Goal: Task Accomplishment & Management: Manage account settings

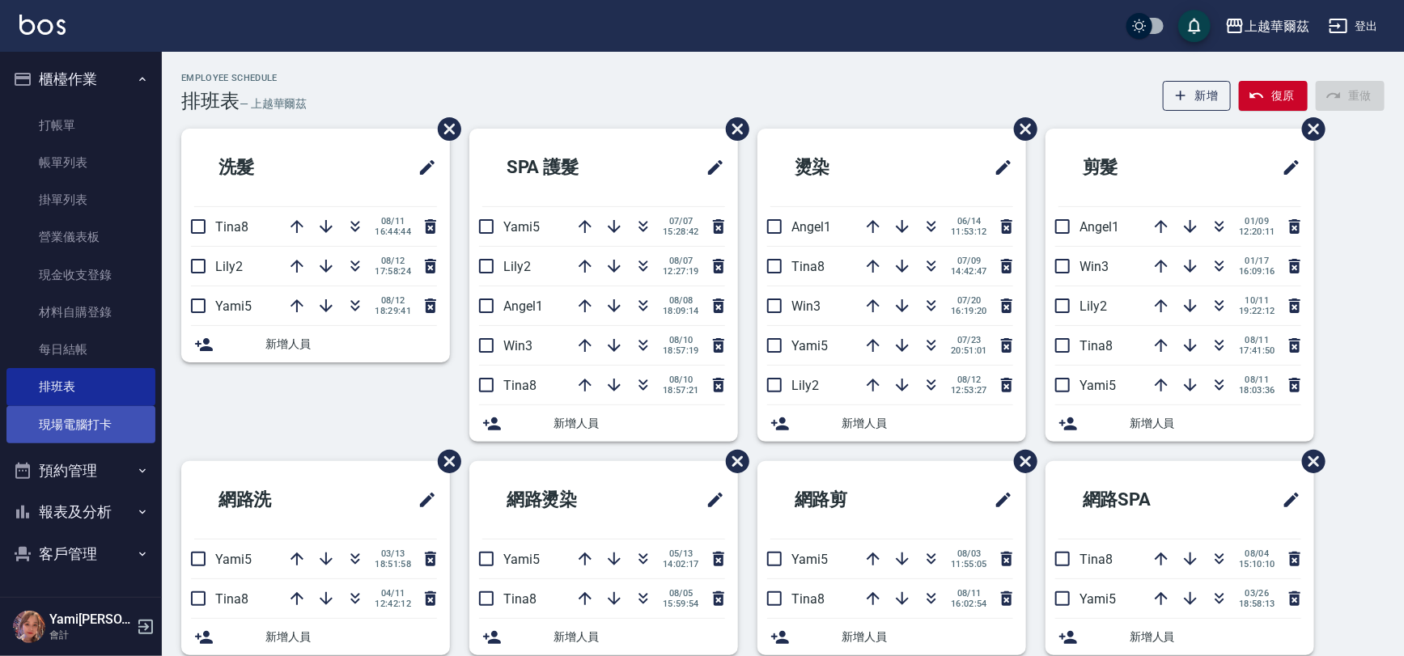
click at [28, 409] on link "現場電腦打卡" at bounding box center [80, 424] width 149 height 37
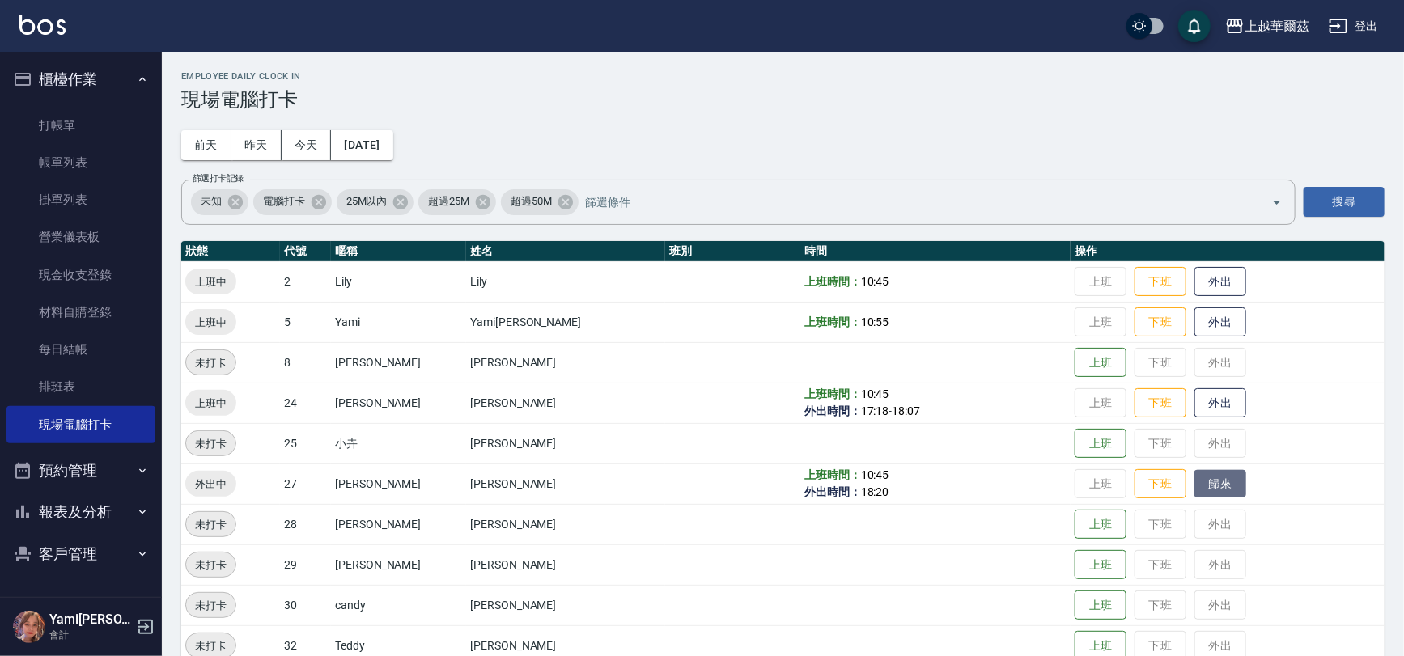
click at [1194, 494] on button "歸來" at bounding box center [1220, 484] width 52 height 28
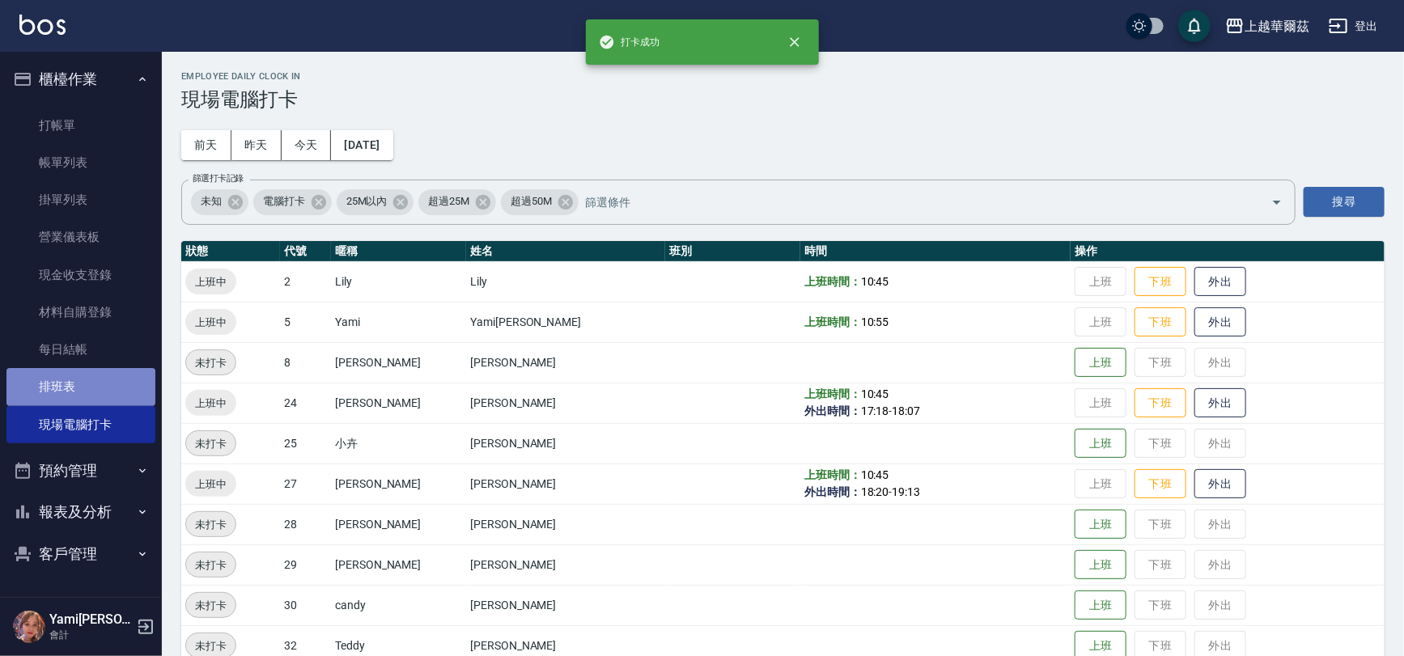
click at [45, 388] on link "排班表" at bounding box center [80, 386] width 149 height 37
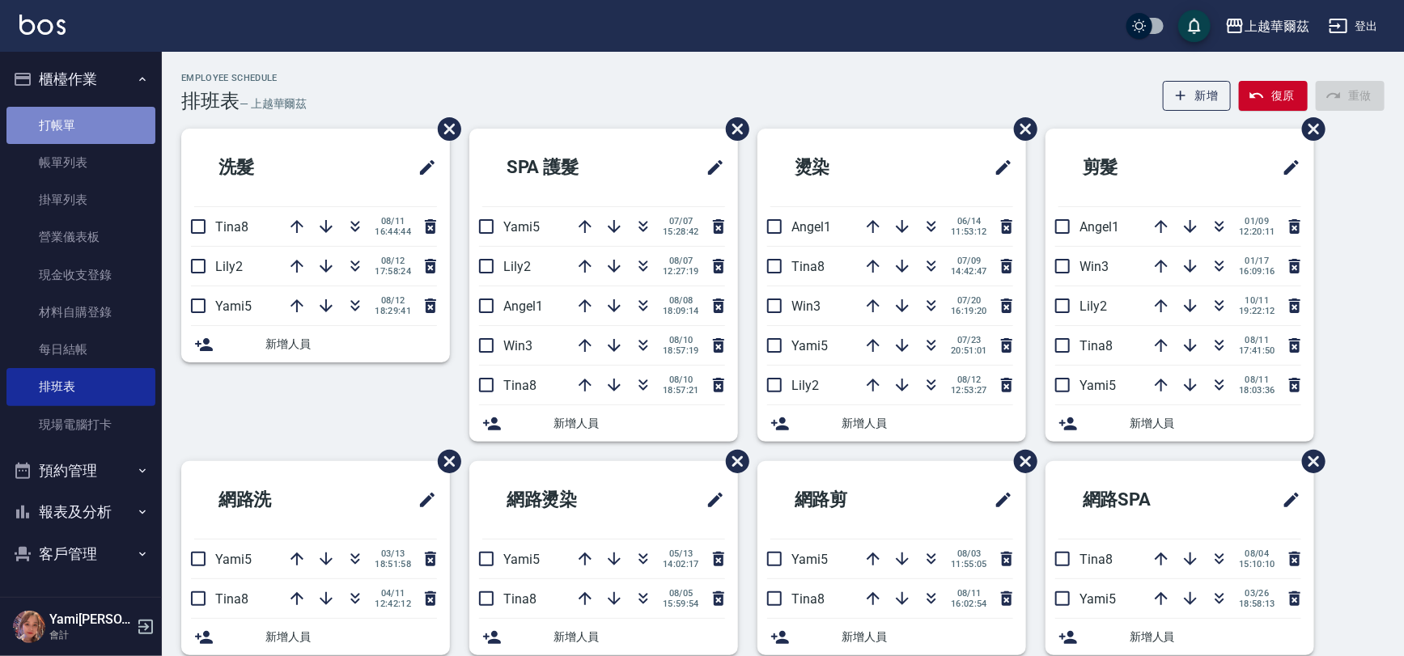
click at [109, 123] on link "打帳單" at bounding box center [80, 125] width 149 height 37
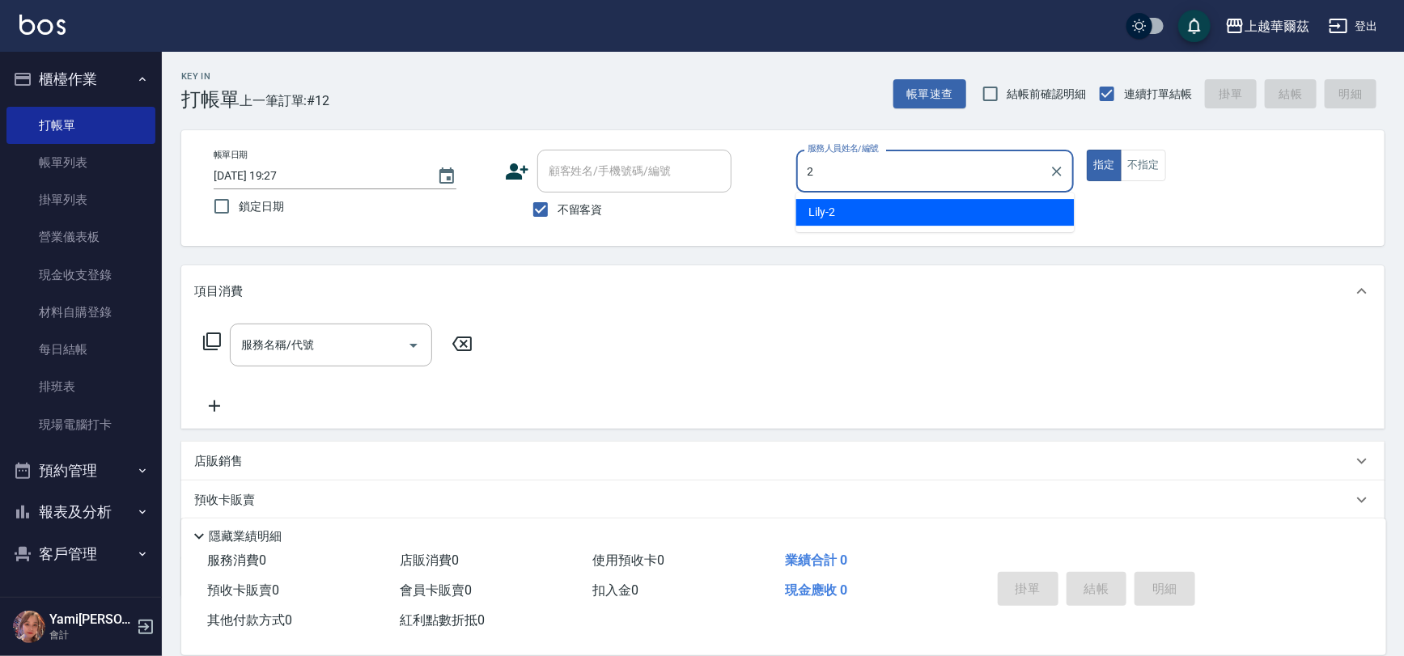
type input "Lily-2"
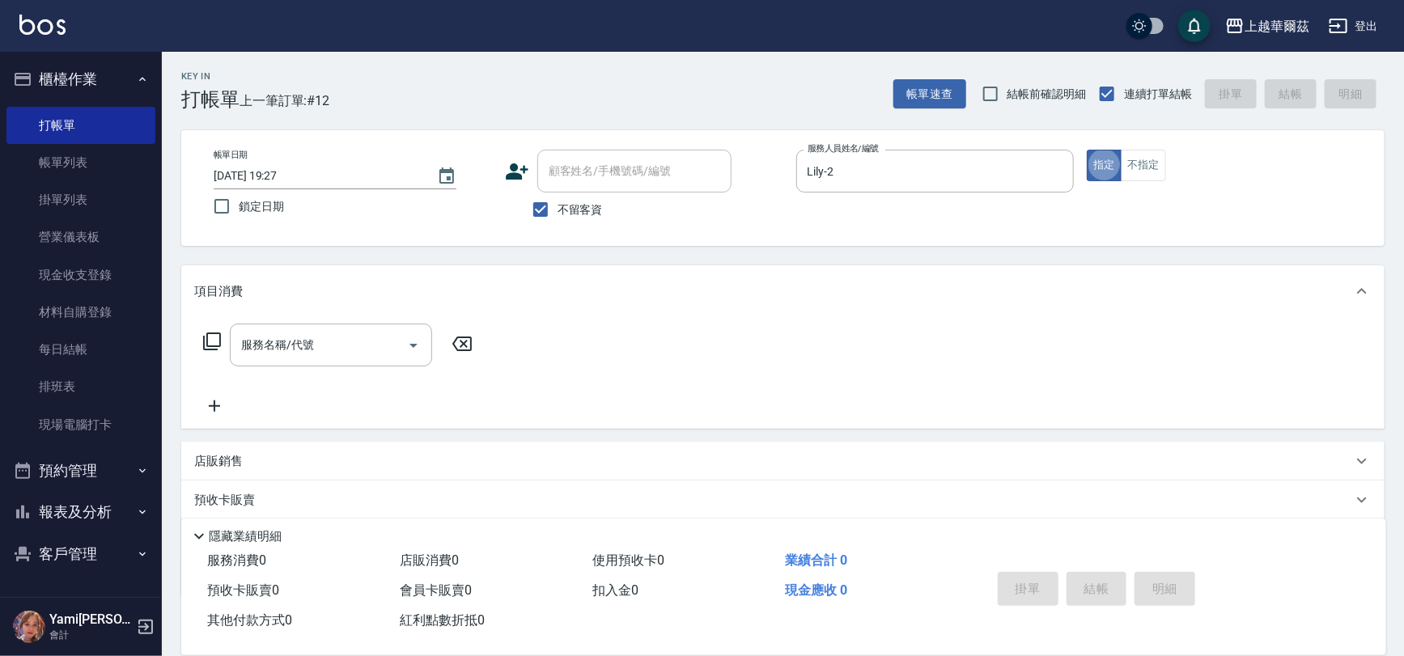
type button "true"
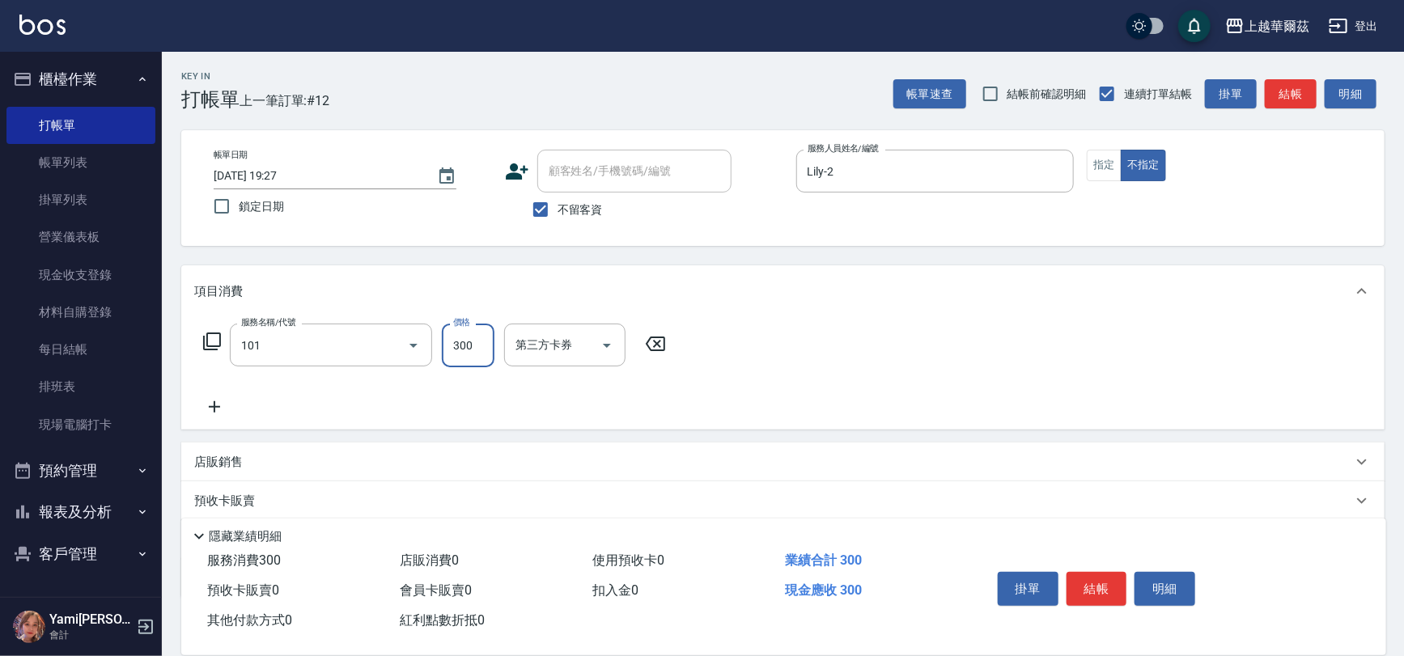
type input "洗髮300(101)"
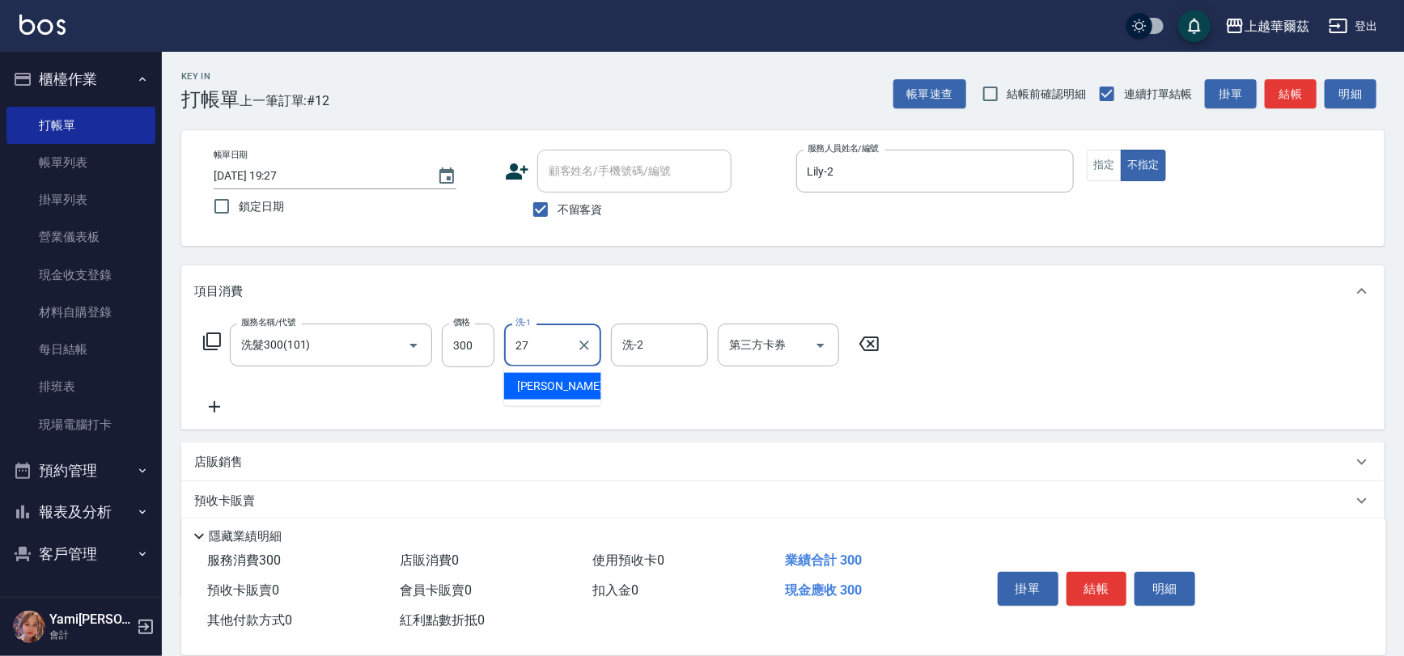
type input "Sandy-27"
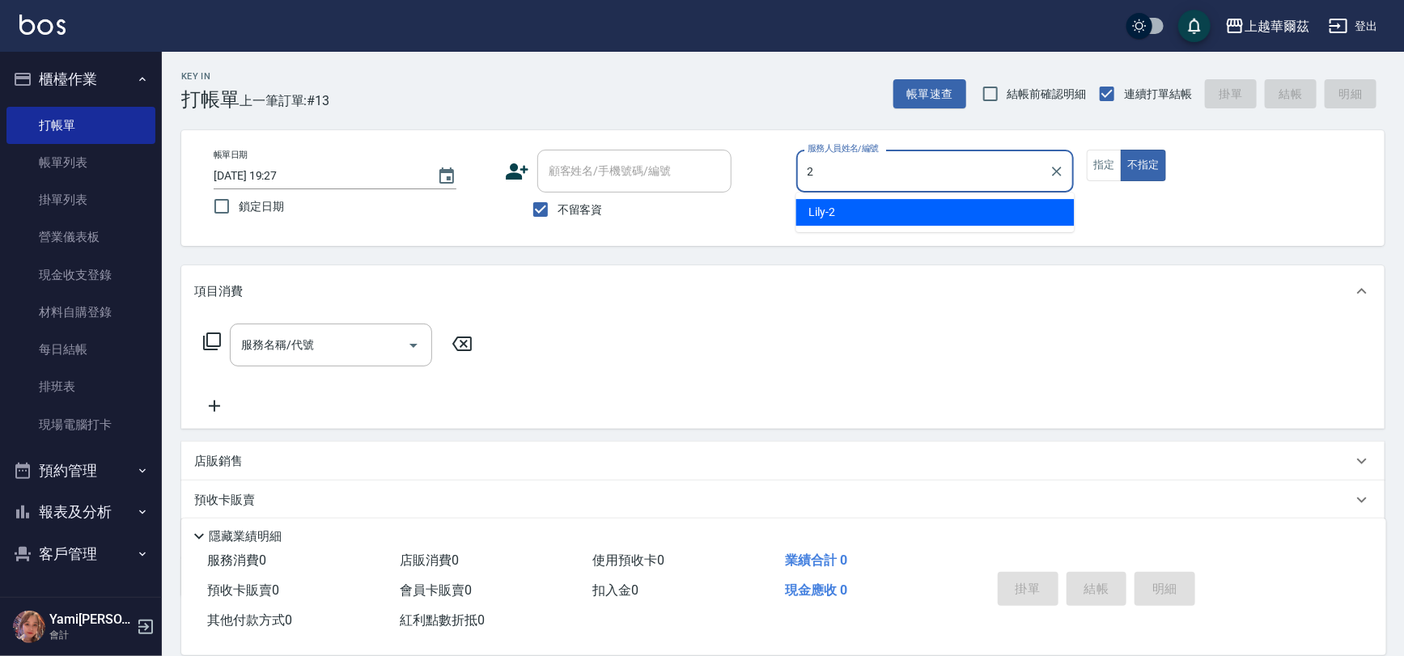
type input "Lily-2"
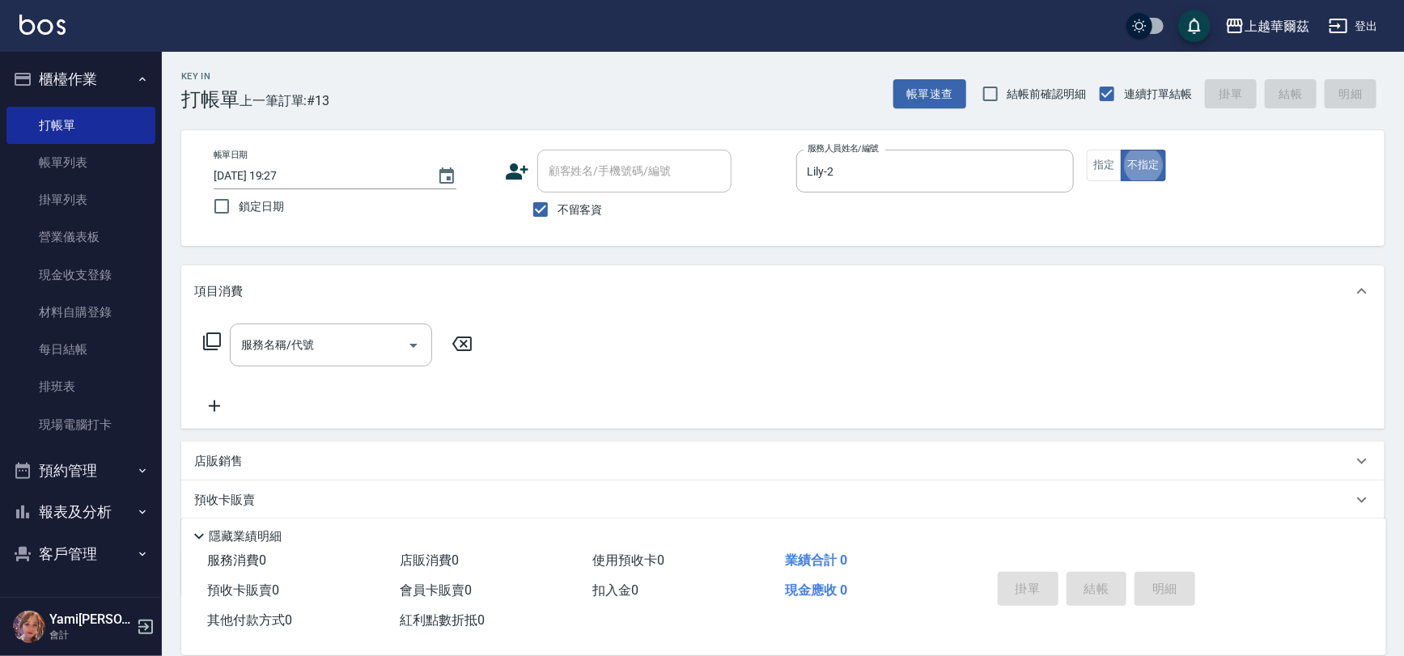
type button "false"
click at [1088, 158] on button "指定" at bounding box center [1104, 166] width 35 height 32
click at [329, 337] on input "服務名稱/代號" at bounding box center [318, 345] width 163 height 28
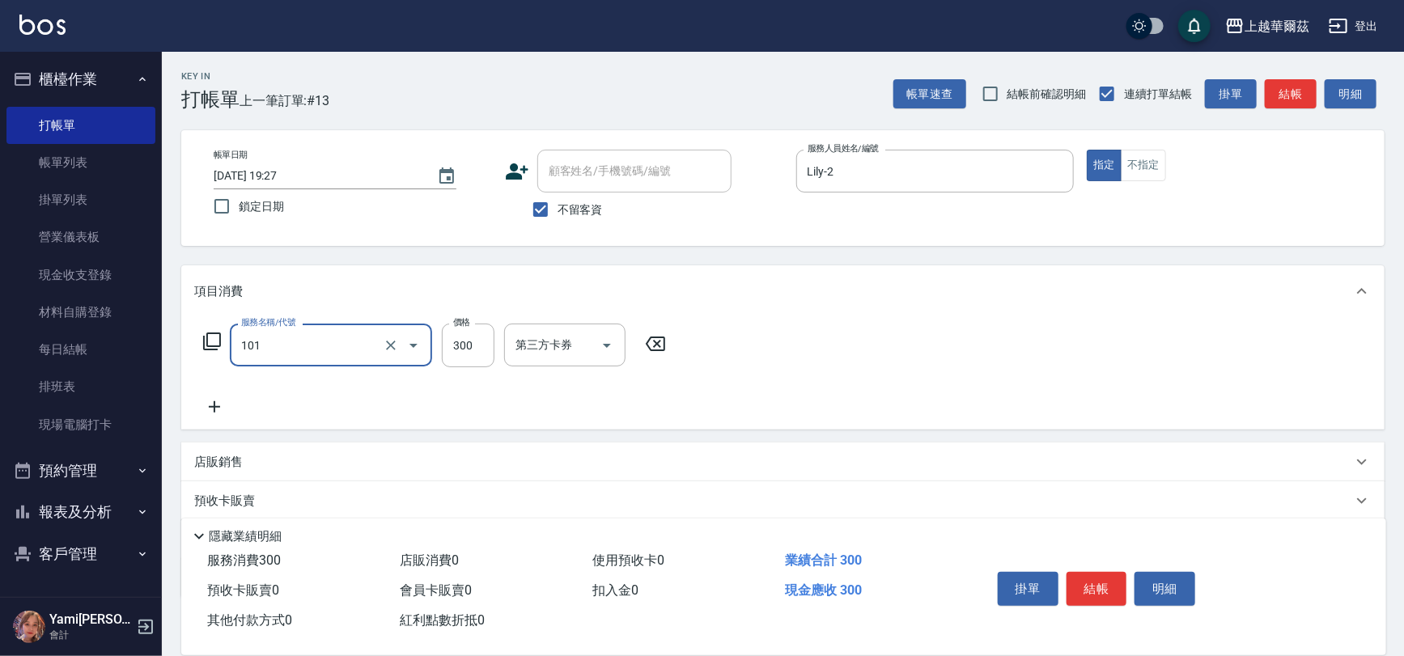
type input "洗髮300(101)"
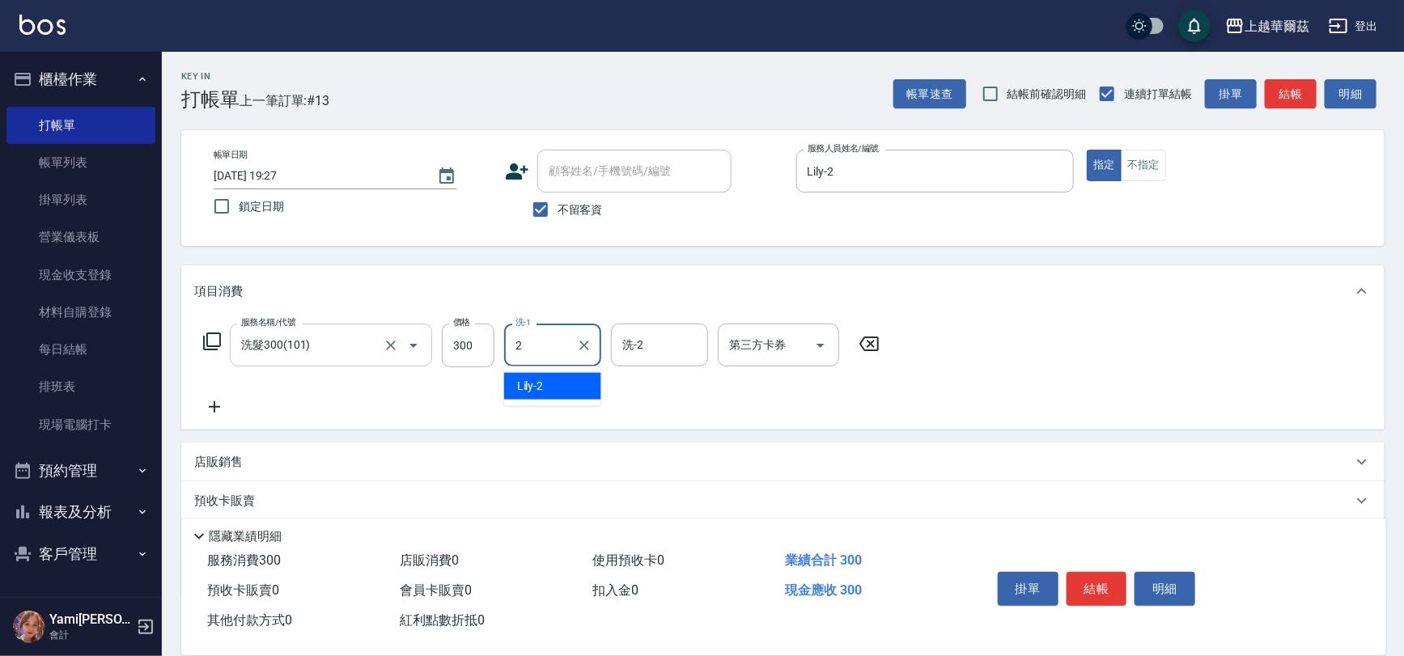
type input "Lily-2"
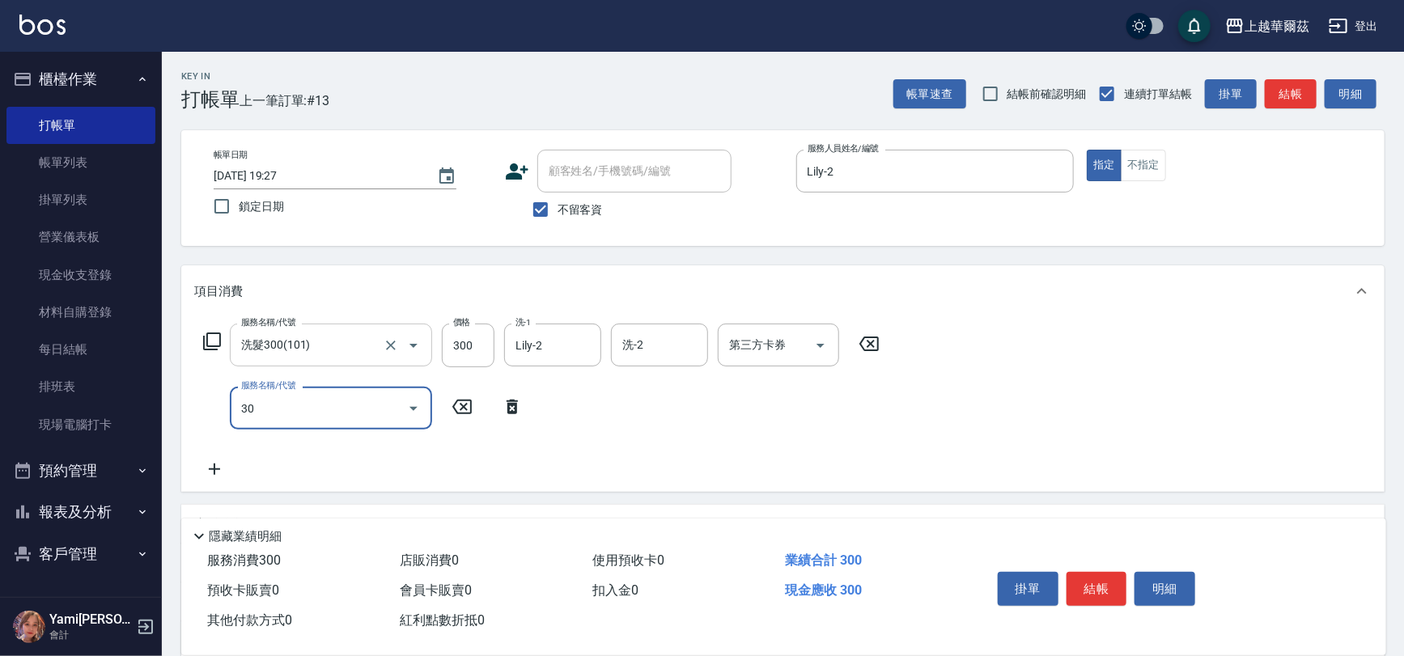
type input "305"
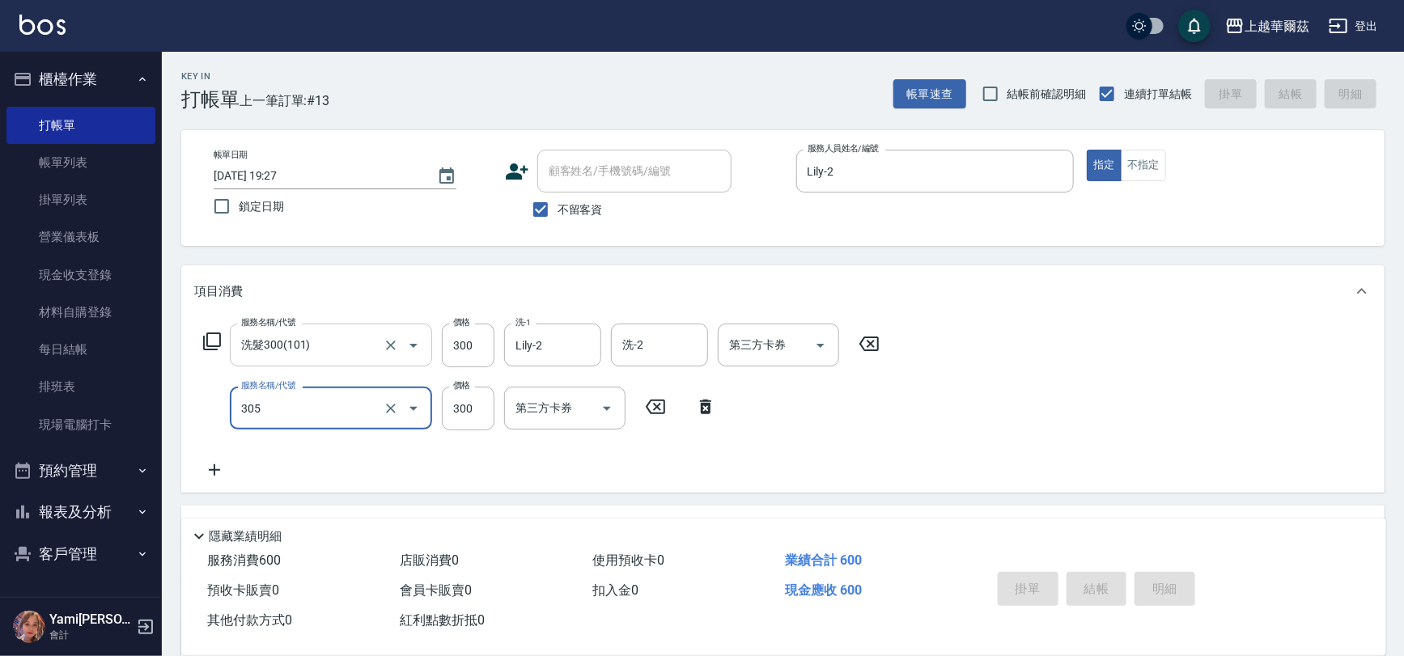
type input "[DATE] 19:28"
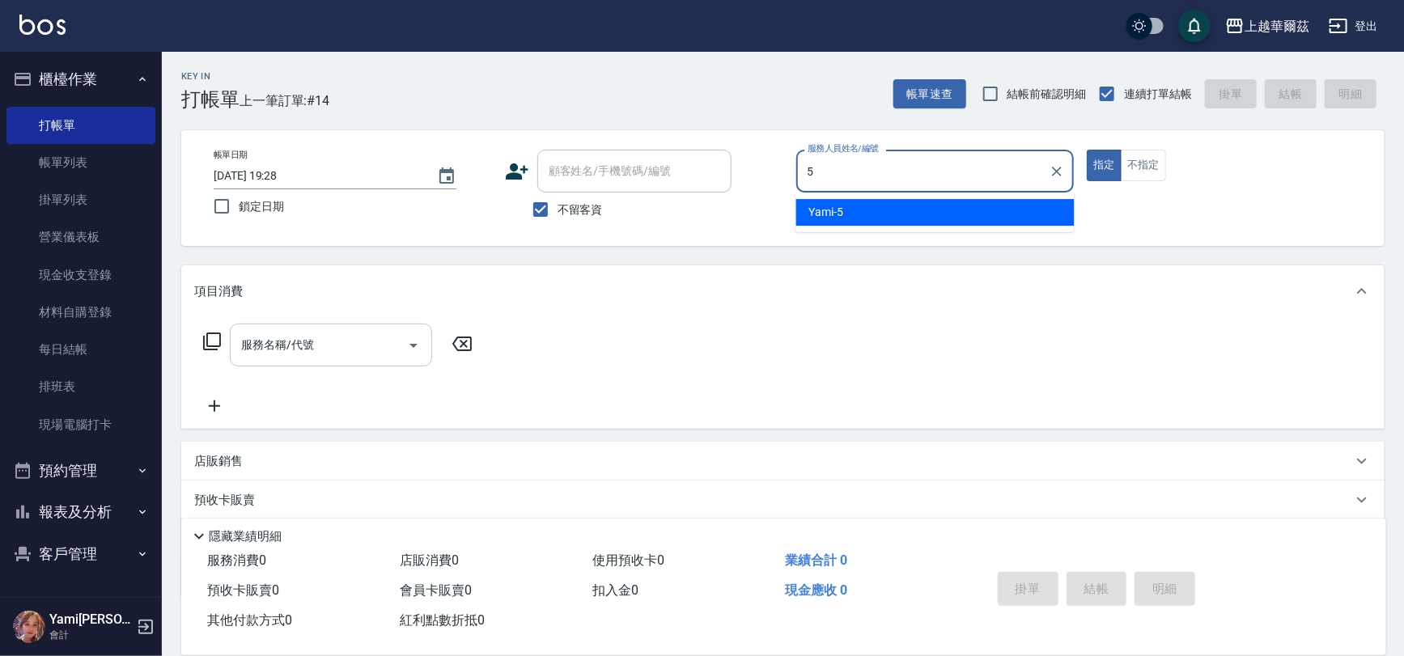
type input "Yami-5"
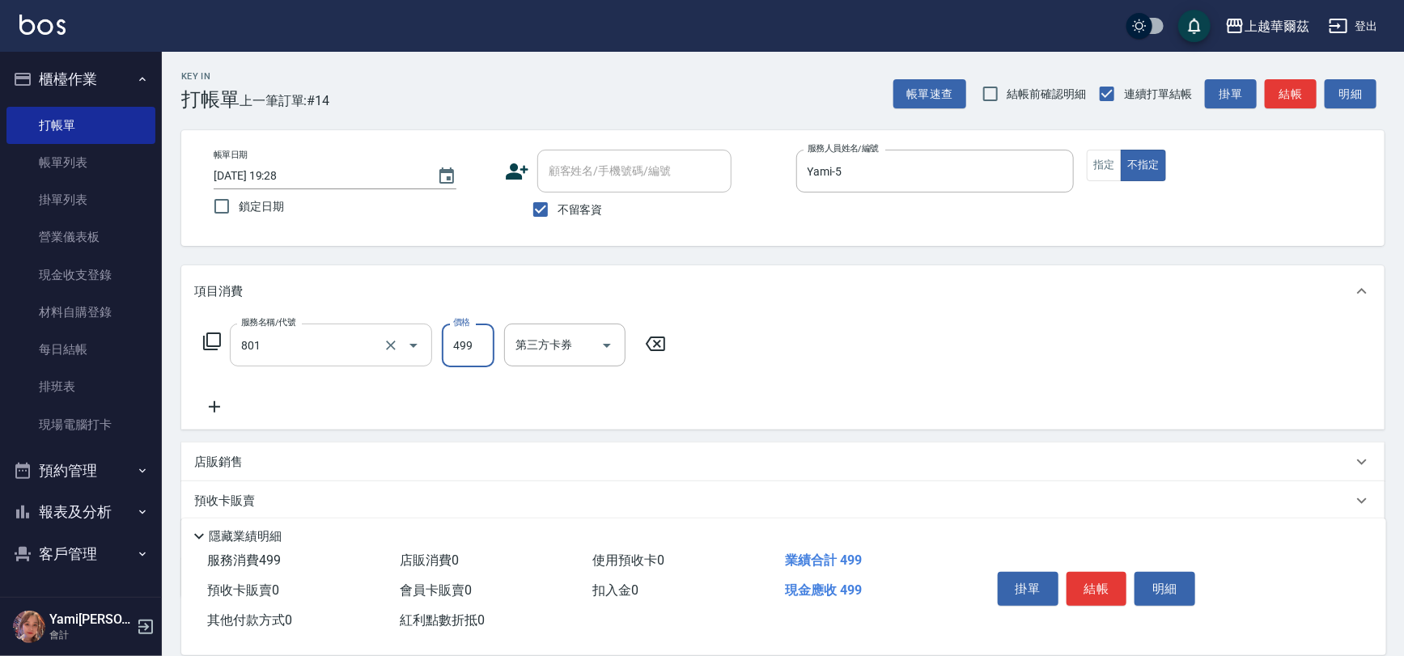
type input "舒壓洗499(801)"
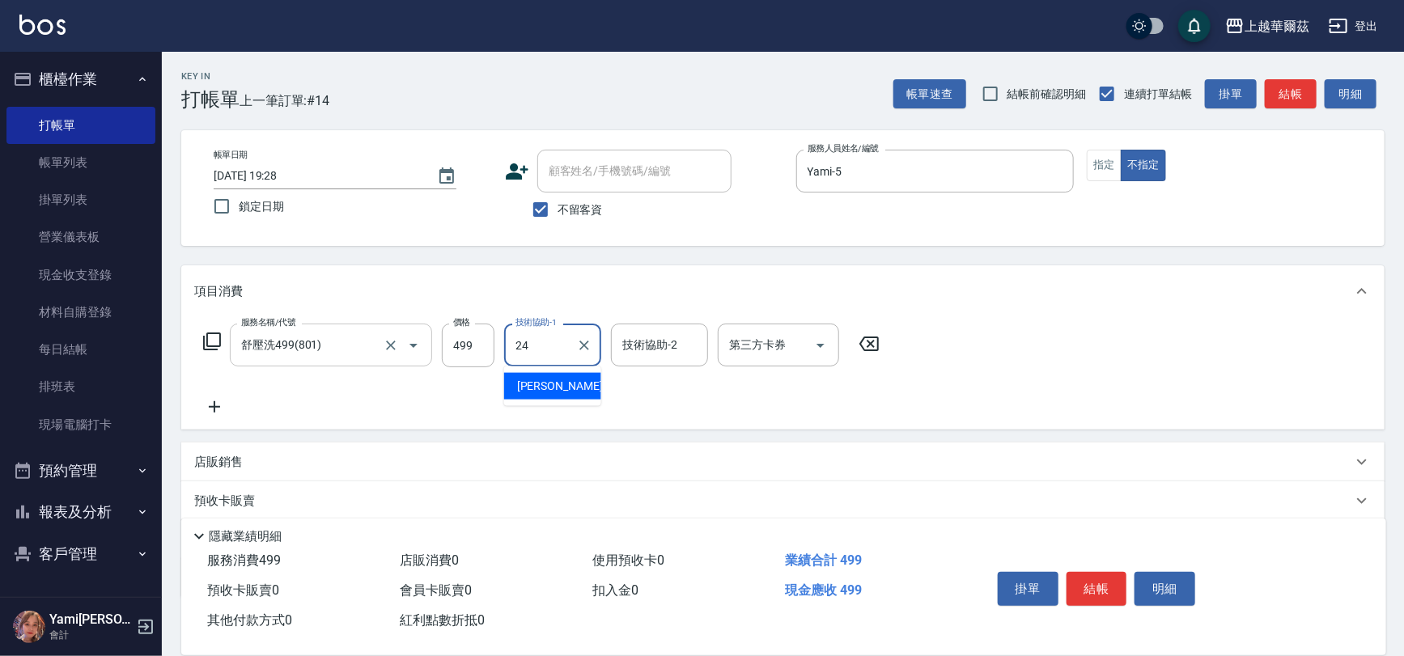
type input "[PERSON_NAME]-24"
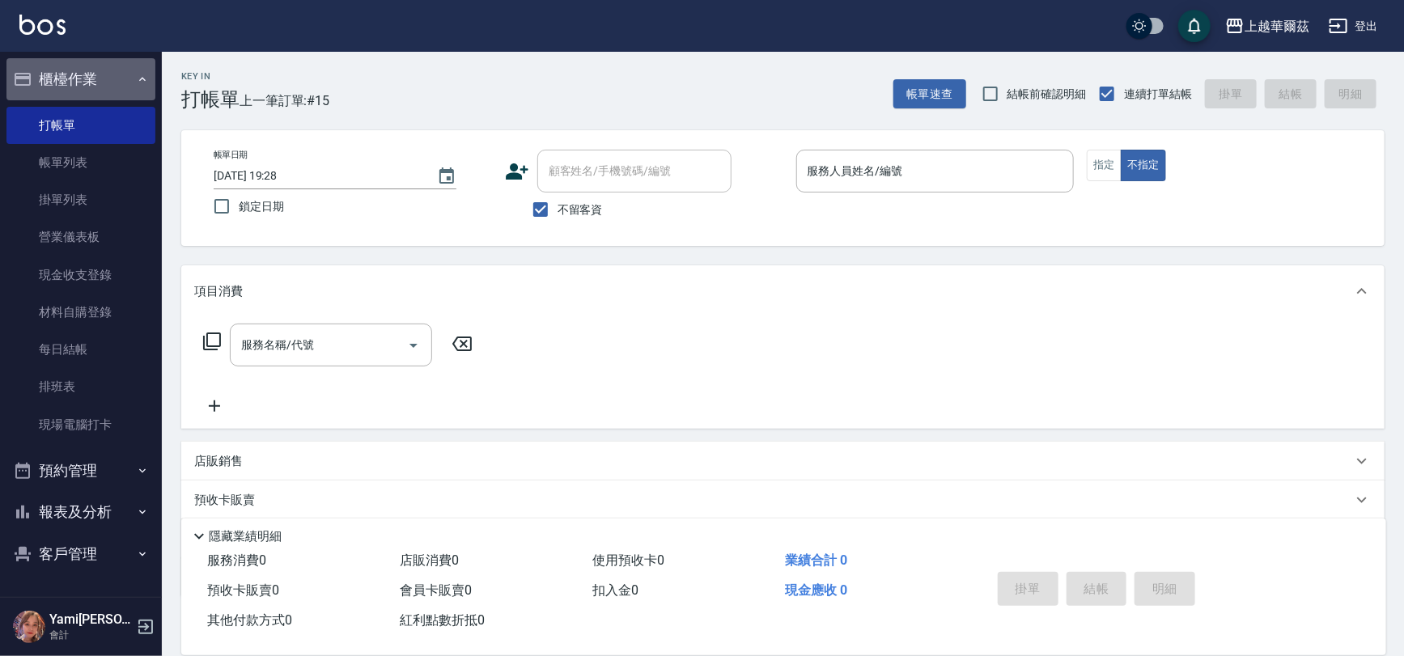
click at [83, 79] on button "櫃檯作業" at bounding box center [80, 79] width 149 height 42
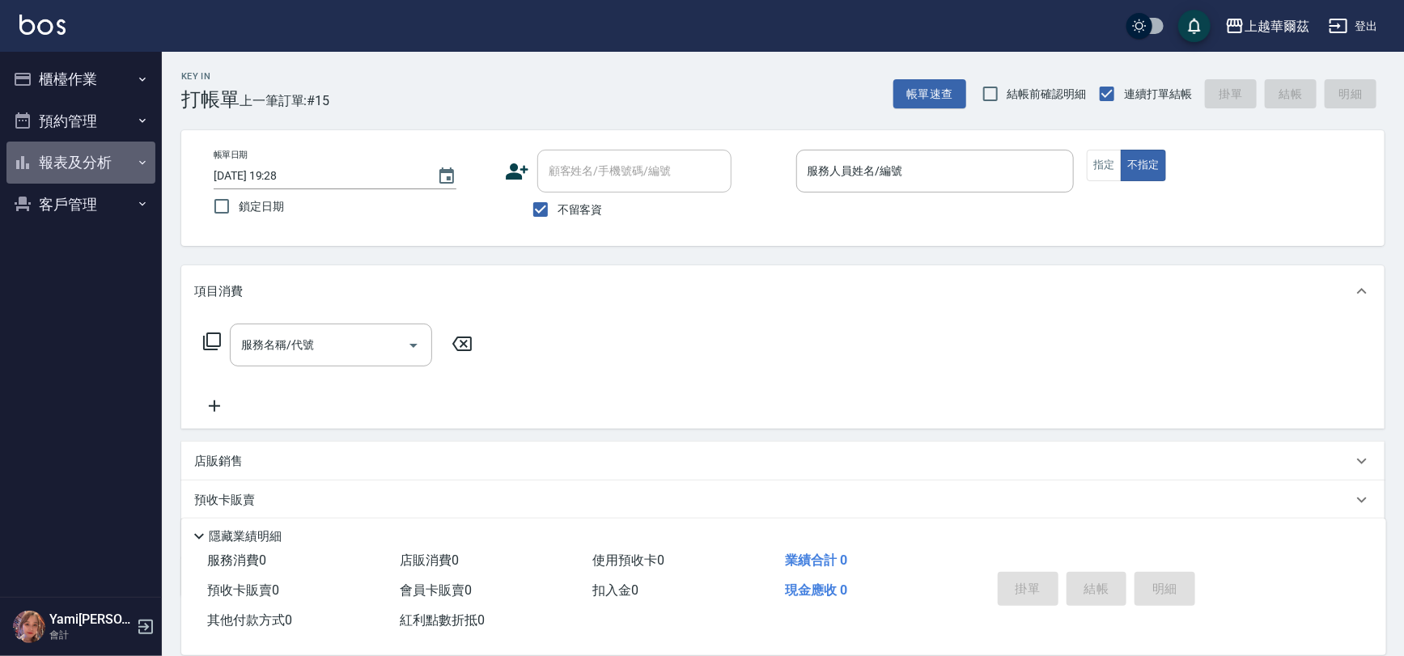
click at [81, 178] on button "報表及分析" at bounding box center [80, 163] width 149 height 42
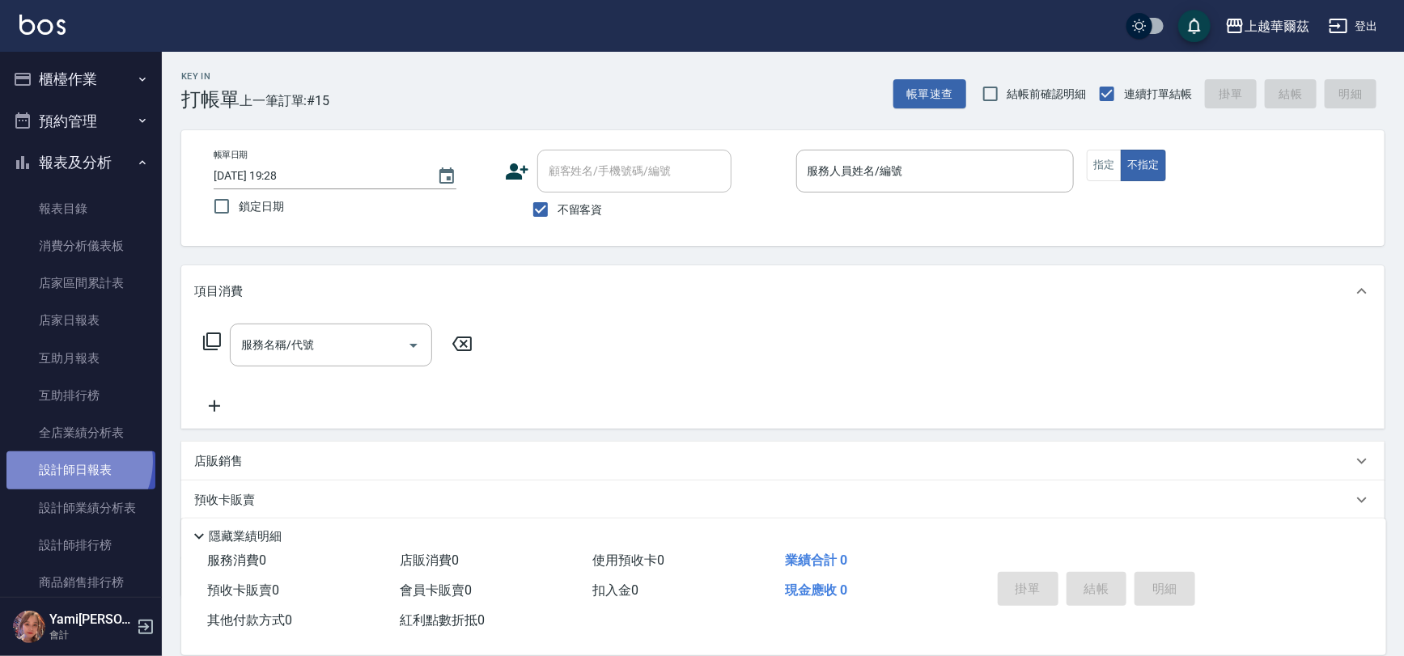
click at [70, 461] on link "設計師日報表" at bounding box center [80, 470] width 149 height 37
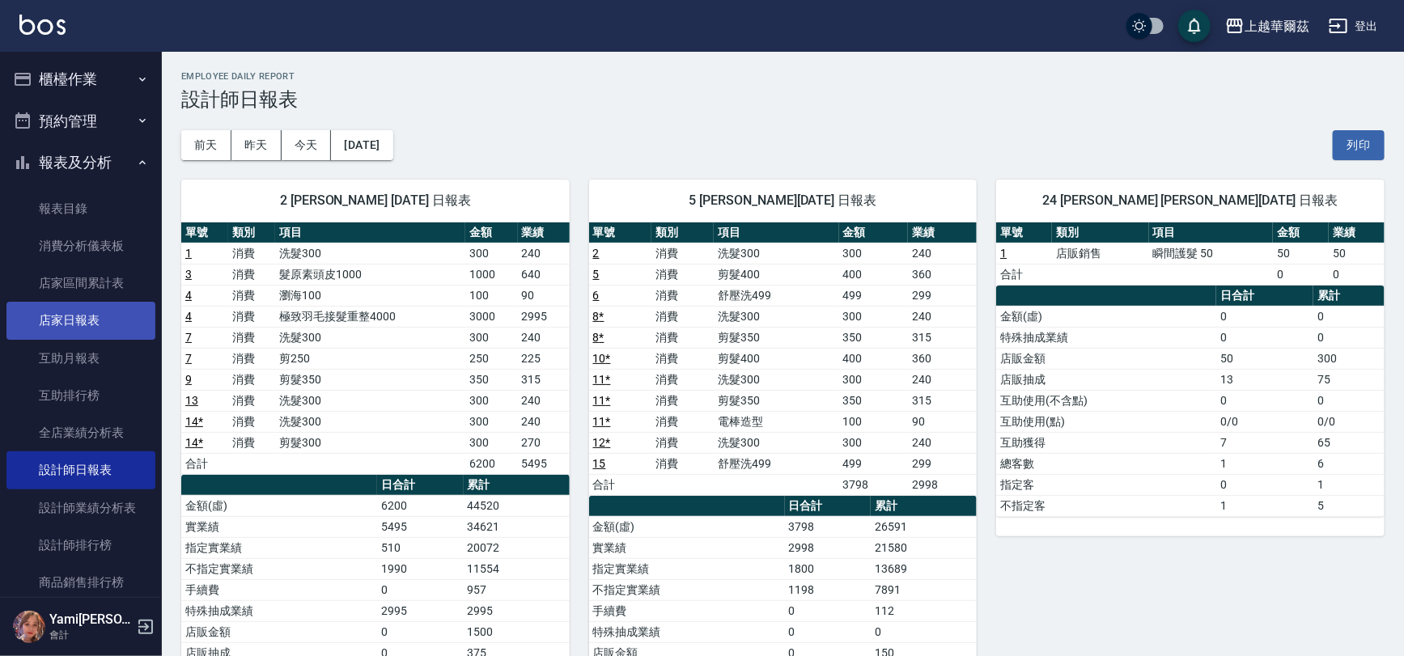
click at [87, 329] on link "店家日報表" at bounding box center [80, 320] width 149 height 37
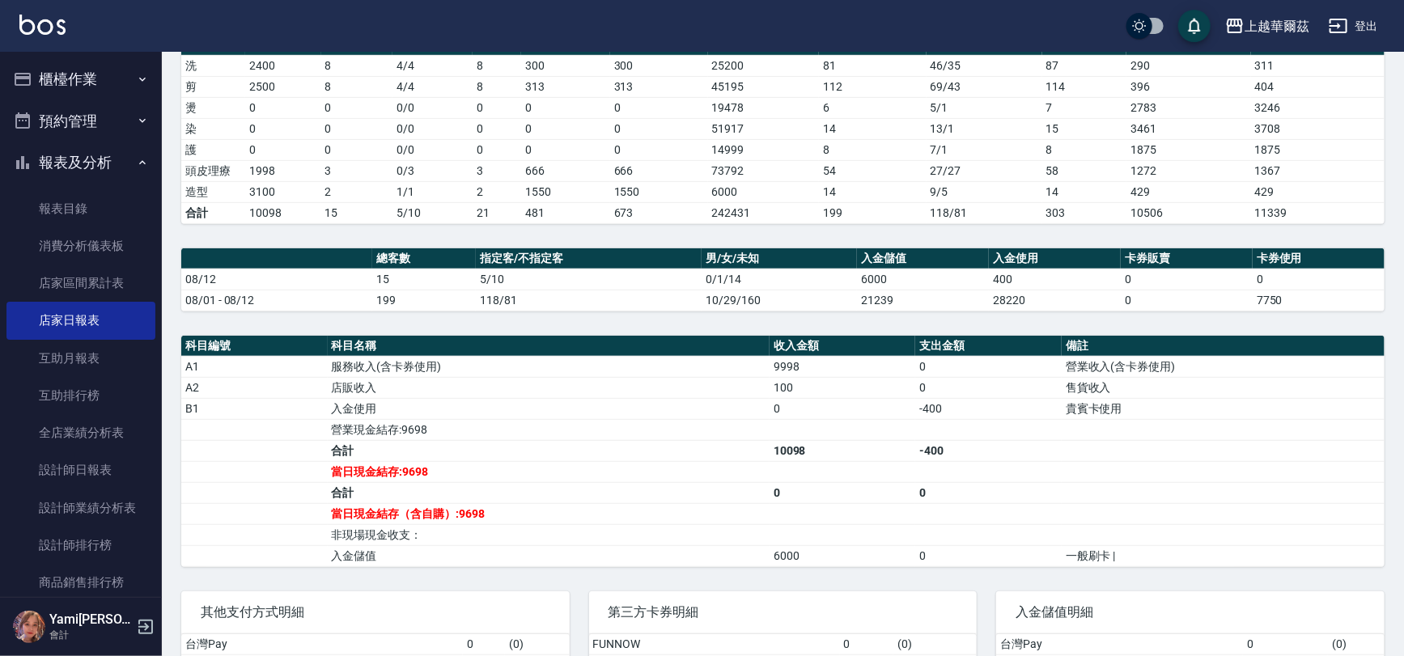
scroll to position [347, 0]
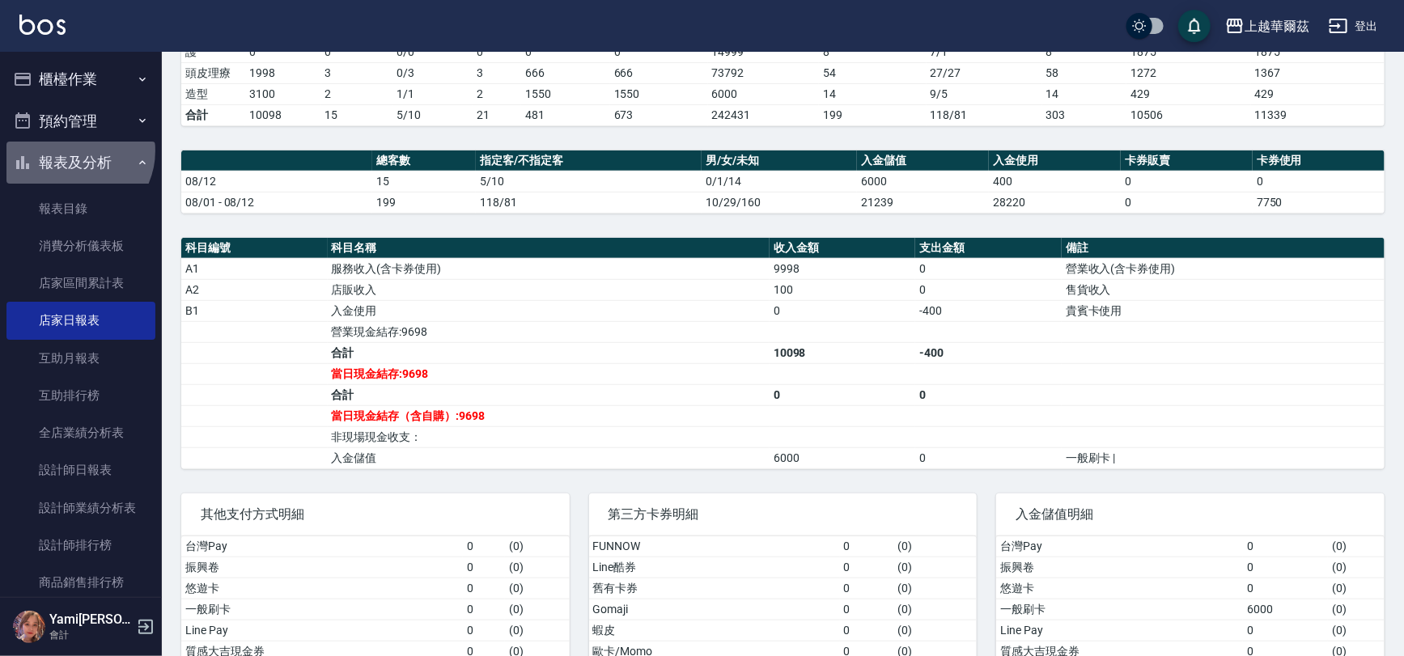
click at [72, 151] on button "報表及分析" at bounding box center [80, 163] width 149 height 42
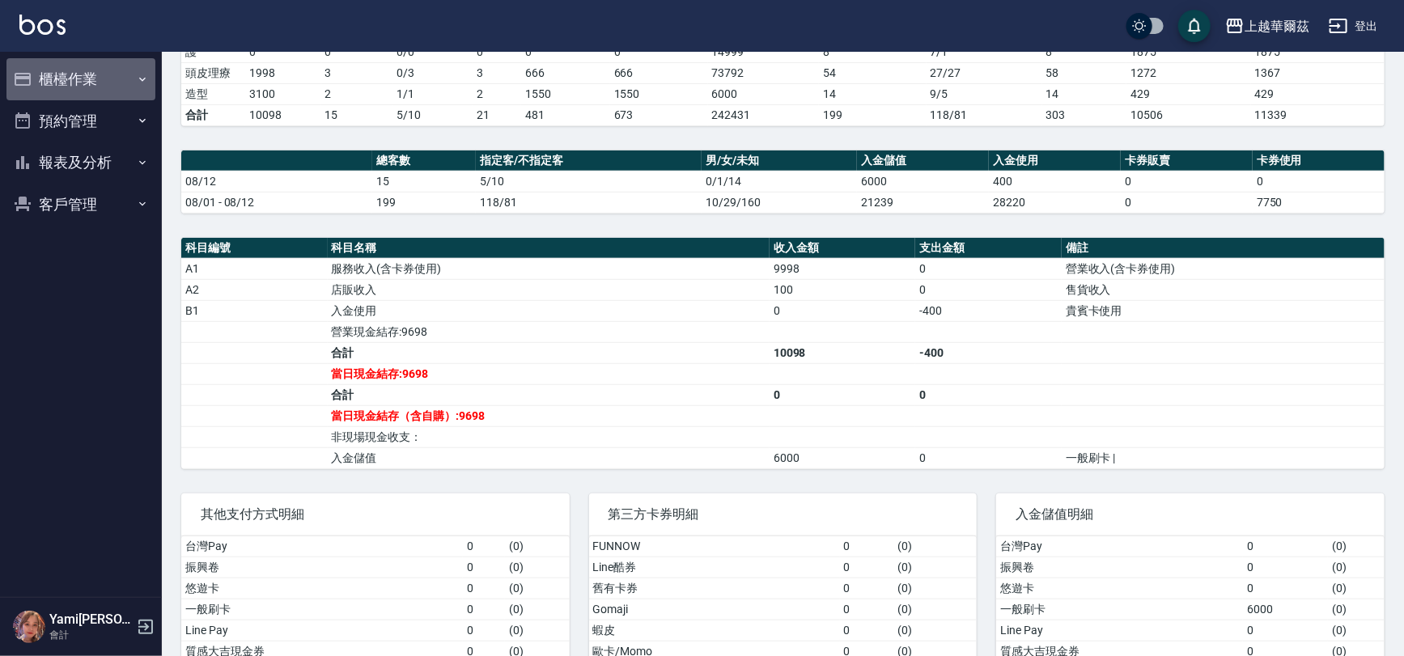
click at [82, 83] on button "櫃檯作業" at bounding box center [80, 79] width 149 height 42
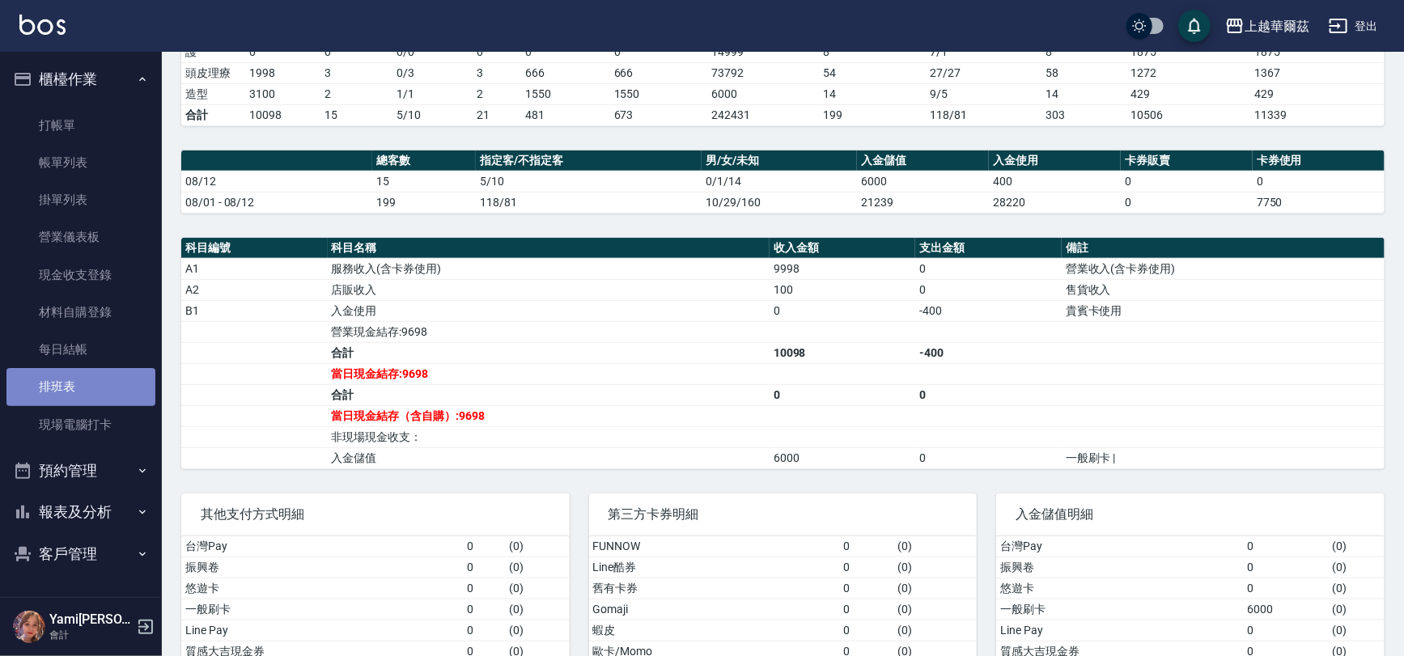
click at [66, 388] on link "排班表" at bounding box center [80, 386] width 149 height 37
click at [76, 418] on link "現場電腦打卡" at bounding box center [80, 424] width 149 height 37
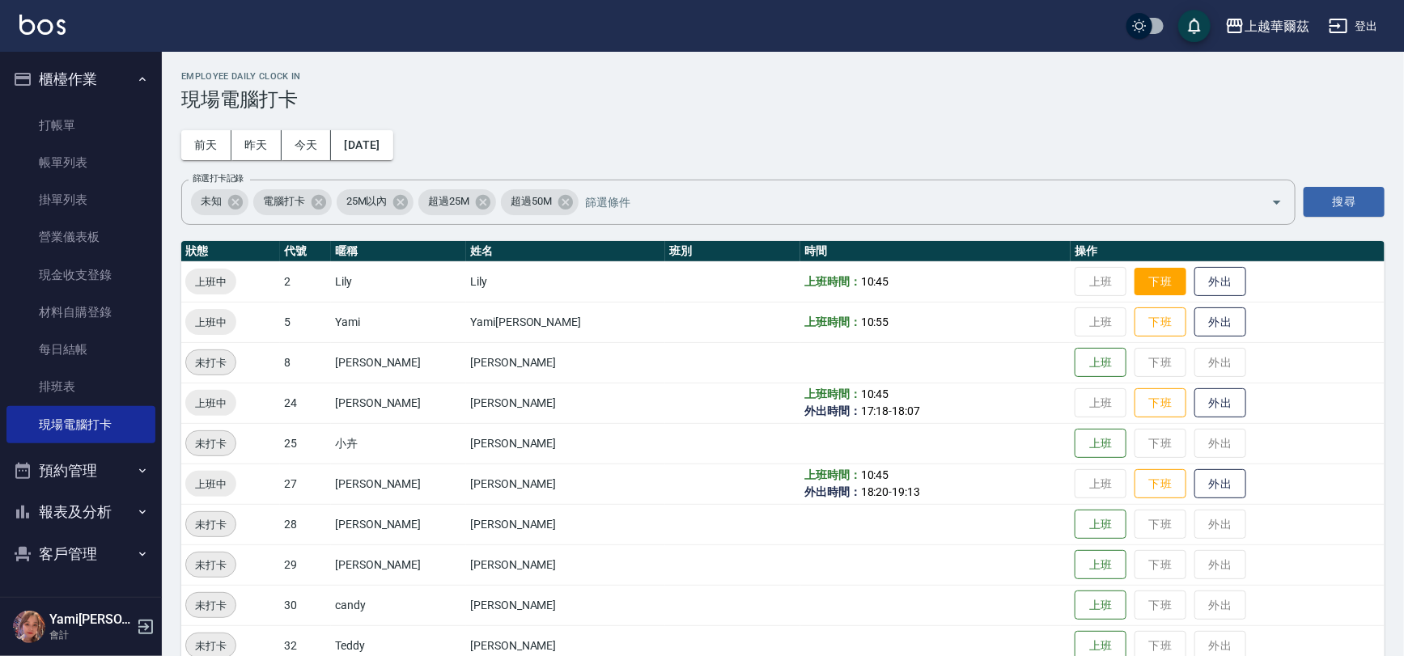
click at [1135, 278] on button "下班" at bounding box center [1161, 282] width 52 height 28
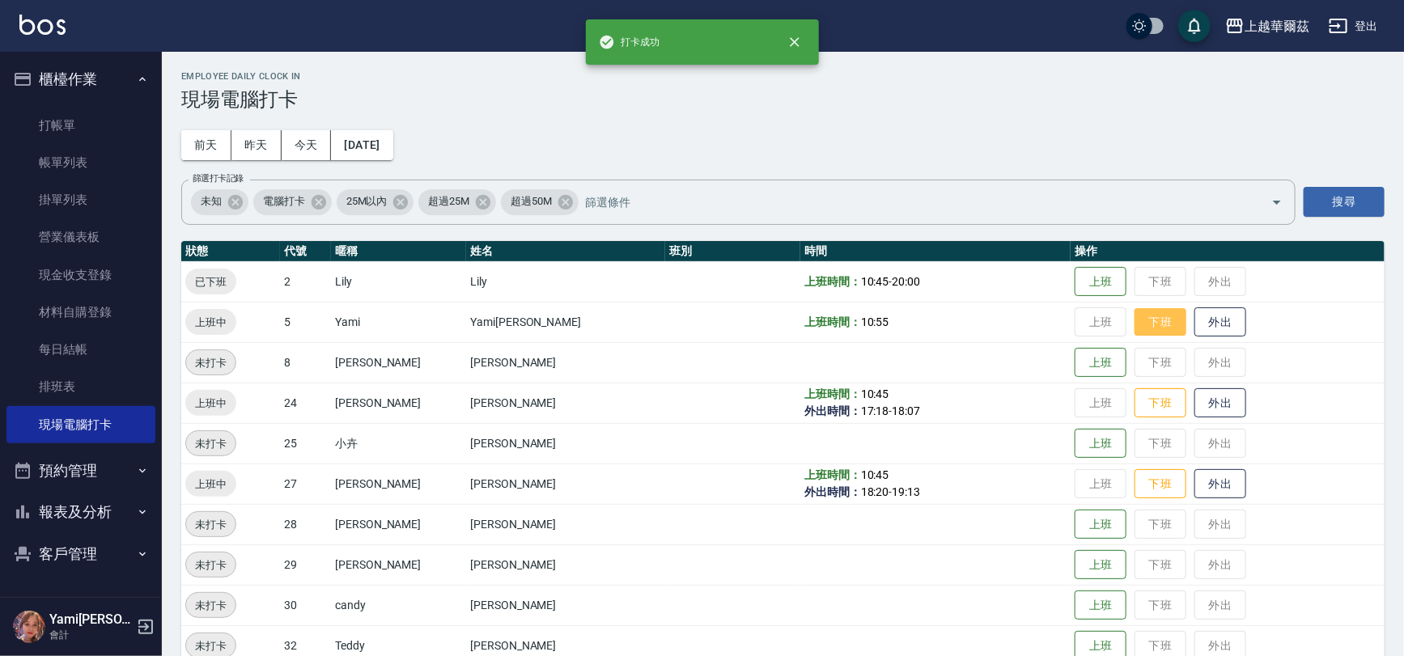
click at [1135, 319] on button "下班" at bounding box center [1161, 322] width 52 height 28
click at [1135, 401] on button "下班" at bounding box center [1161, 403] width 52 height 28
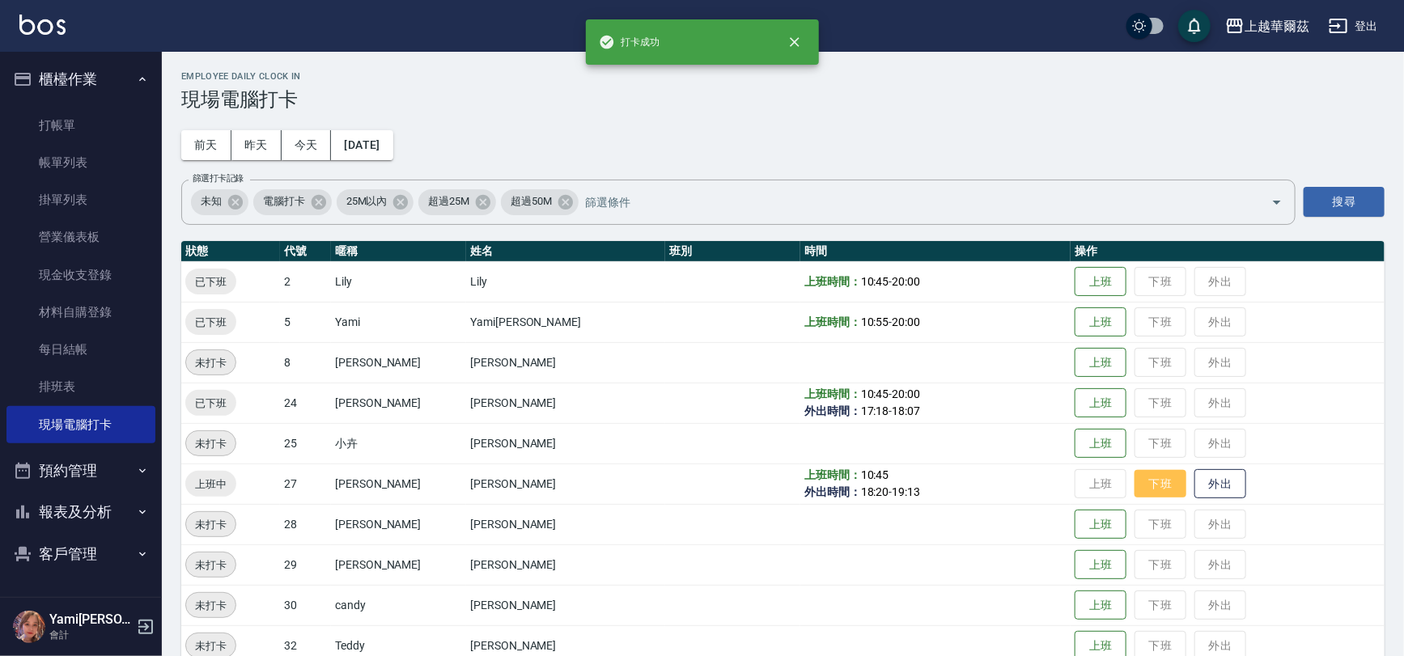
click at [1135, 490] on button "下班" at bounding box center [1161, 484] width 52 height 28
click at [96, 71] on button "櫃檯作業" at bounding box center [80, 79] width 149 height 42
